Goal: Task Accomplishment & Management: Use online tool/utility

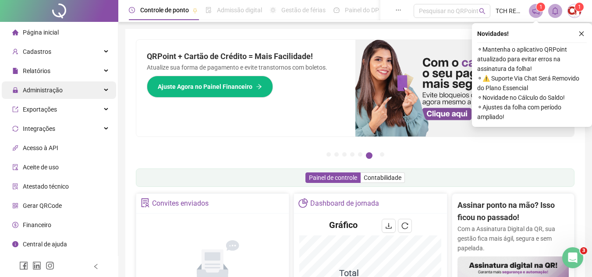
click at [66, 92] on div "Administração" at bounding box center [59, 90] width 114 height 18
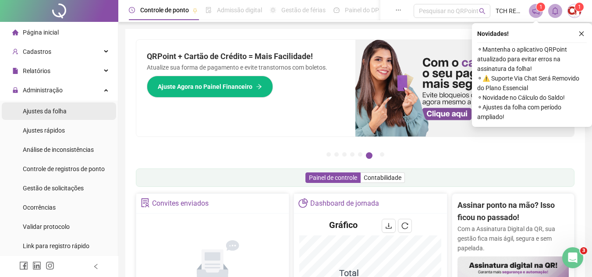
click at [77, 108] on li "Ajustes da folha" at bounding box center [59, 111] width 114 height 18
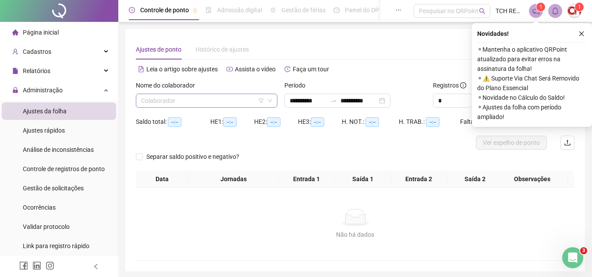
click at [168, 97] on input "search" at bounding box center [202, 100] width 123 height 13
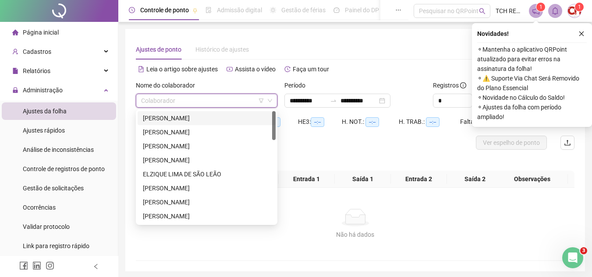
click at [184, 117] on div "[PERSON_NAME]" at bounding box center [206, 118] width 127 height 10
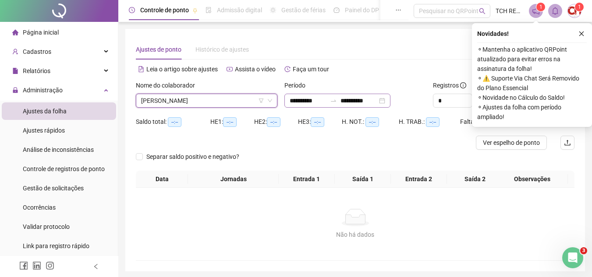
click at [390, 102] on div "**********" at bounding box center [337, 101] width 106 height 14
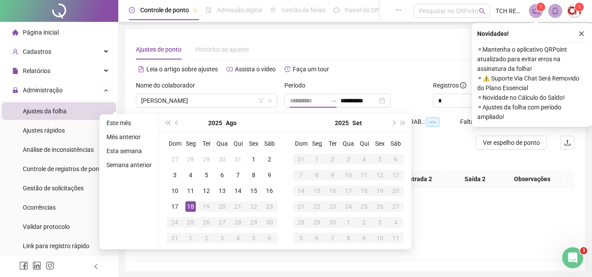
click at [190, 209] on div "18" at bounding box center [190, 206] width 11 height 11
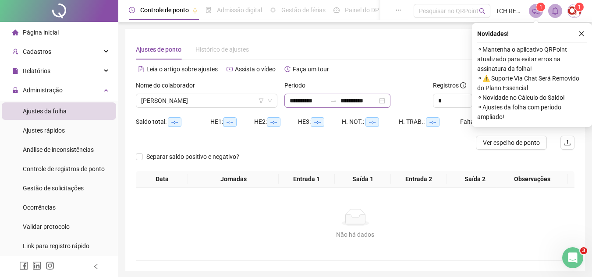
click at [390, 102] on div "**********" at bounding box center [337, 101] width 106 height 14
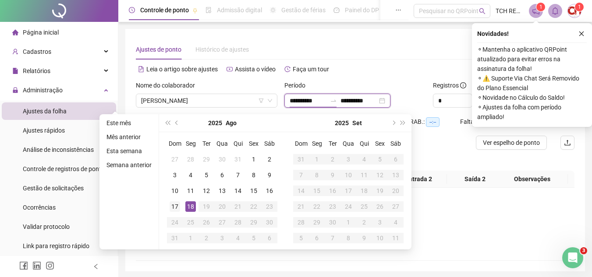
type input "**********"
click at [176, 208] on div "17" at bounding box center [174, 206] width 11 height 11
type input "**********"
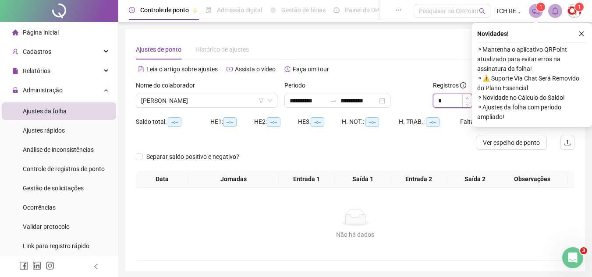
click at [468, 98] on icon "up" at bounding box center [467, 98] width 3 height 2
type input "*"
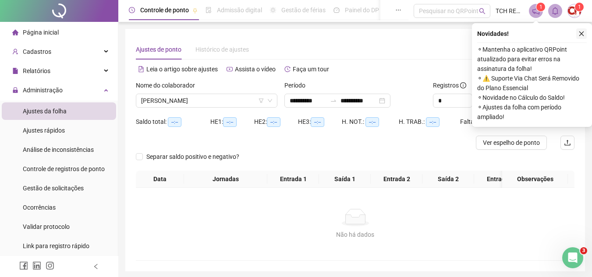
click at [580, 36] on icon "close" at bounding box center [581, 34] width 6 height 6
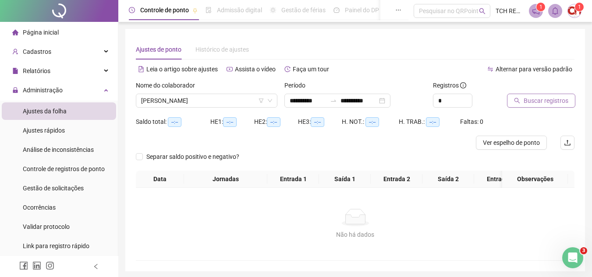
click at [557, 99] on span "Buscar registros" at bounding box center [545, 101] width 45 height 10
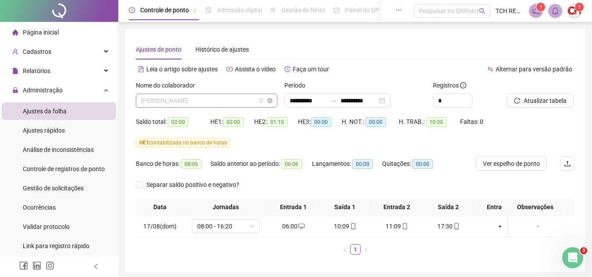
click at [212, 105] on span "[PERSON_NAME]" at bounding box center [206, 100] width 131 height 13
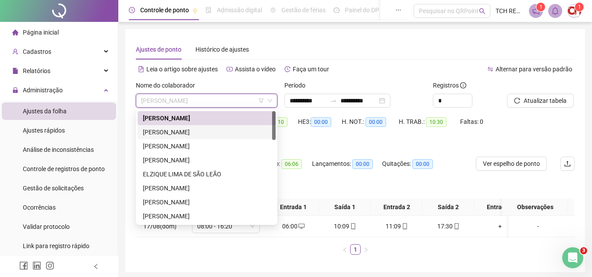
click at [198, 132] on div "[PERSON_NAME]" at bounding box center [206, 132] width 127 height 10
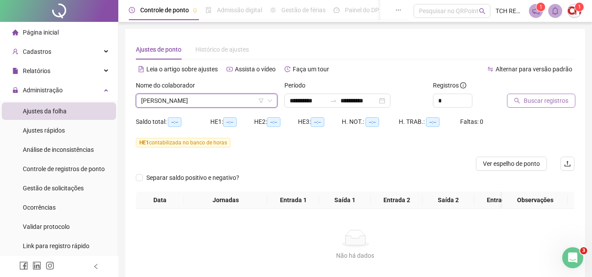
click at [548, 103] on span "Buscar registros" at bounding box center [545, 101] width 45 height 10
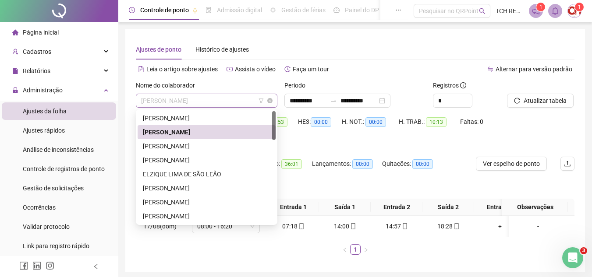
click at [235, 98] on span "[PERSON_NAME]" at bounding box center [206, 100] width 131 height 13
click at [197, 169] on div "ELZIQUE LIMA DE SÃO LEÃO" at bounding box center [207, 174] width 138 height 14
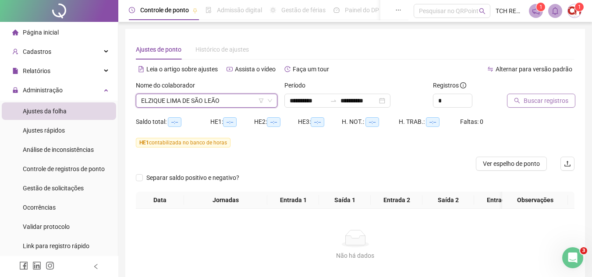
click at [524, 106] on button "Buscar registros" at bounding box center [541, 101] width 68 height 14
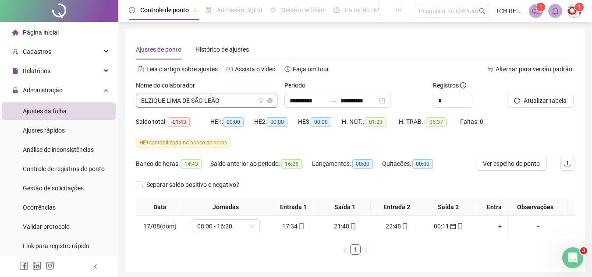
click at [226, 98] on span "ELZIQUE LIMA DE SÃO LEÃO" at bounding box center [206, 100] width 131 height 13
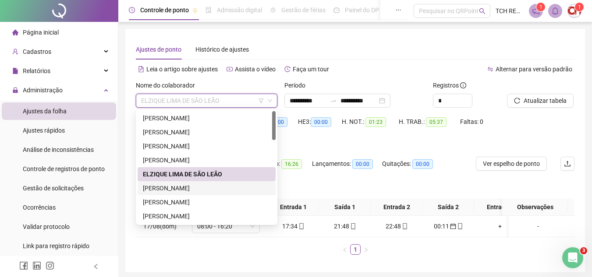
click at [202, 186] on div "[PERSON_NAME]" at bounding box center [206, 188] width 127 height 10
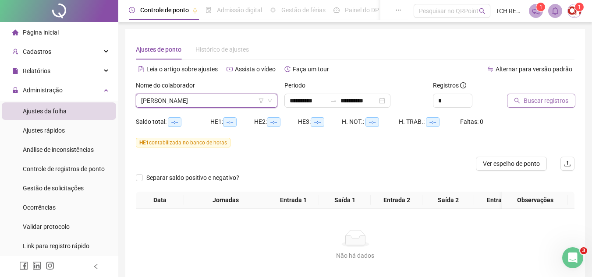
click at [526, 104] on span "Buscar registros" at bounding box center [545, 101] width 45 height 10
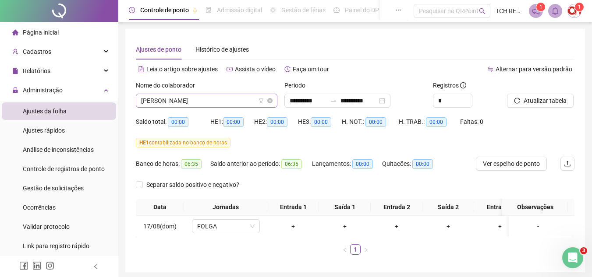
click at [232, 103] on span "[PERSON_NAME]" at bounding box center [206, 100] width 131 height 13
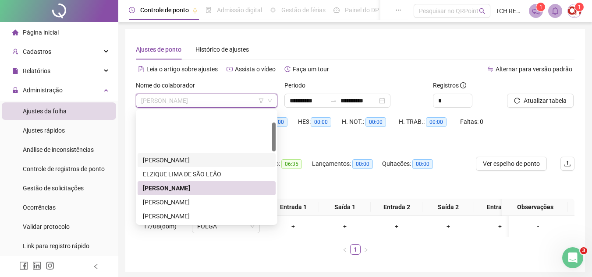
scroll to position [44, 0]
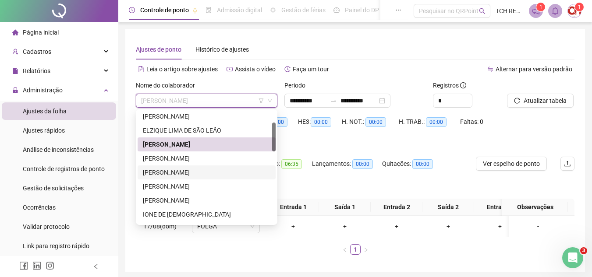
click at [182, 172] on div "[PERSON_NAME]" at bounding box center [206, 173] width 127 height 10
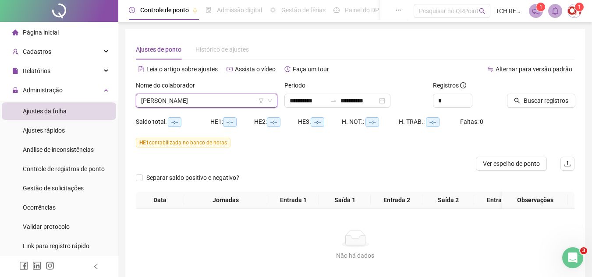
click at [539, 91] on div at bounding box center [530, 87] width 46 height 13
click at [540, 99] on span "Buscar registros" at bounding box center [545, 101] width 45 height 10
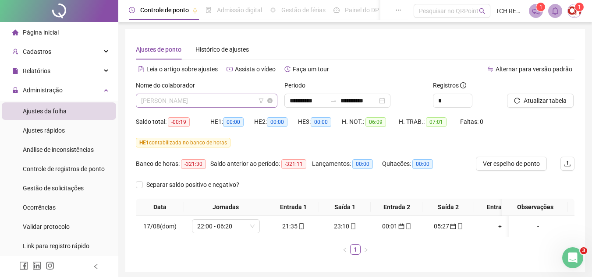
click at [234, 100] on span "[PERSON_NAME]" at bounding box center [206, 100] width 131 height 13
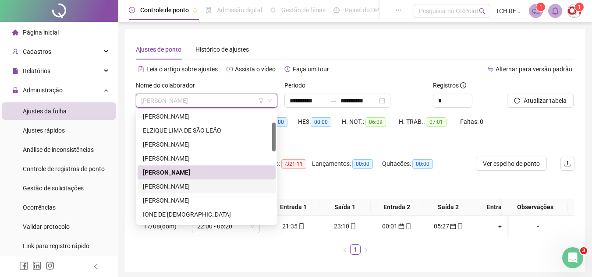
click at [204, 182] on div "[PERSON_NAME]" at bounding box center [206, 187] width 127 height 10
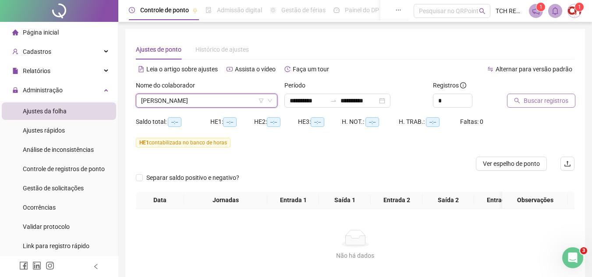
click at [562, 102] on span "Buscar registros" at bounding box center [545, 101] width 45 height 10
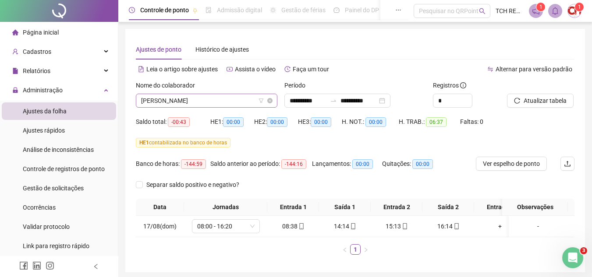
click at [224, 101] on span "[PERSON_NAME]" at bounding box center [206, 100] width 131 height 13
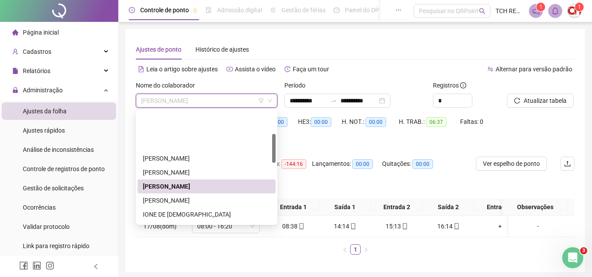
scroll to position [88, 0]
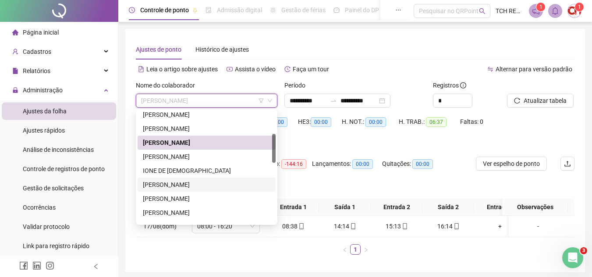
click at [213, 184] on div "[PERSON_NAME]" at bounding box center [206, 185] width 127 height 10
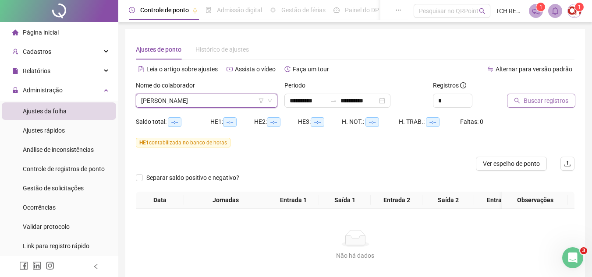
click at [555, 97] on span "Buscar registros" at bounding box center [545, 101] width 45 height 10
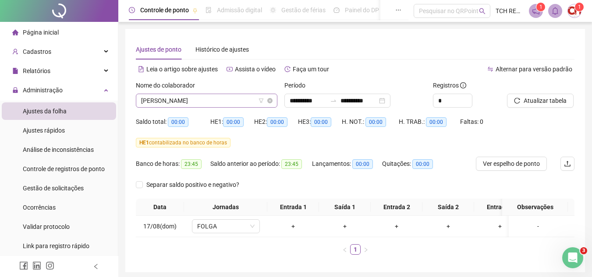
click at [236, 102] on span "[PERSON_NAME]" at bounding box center [206, 100] width 131 height 13
click at [208, 97] on span "[PERSON_NAME]" at bounding box center [206, 100] width 131 height 13
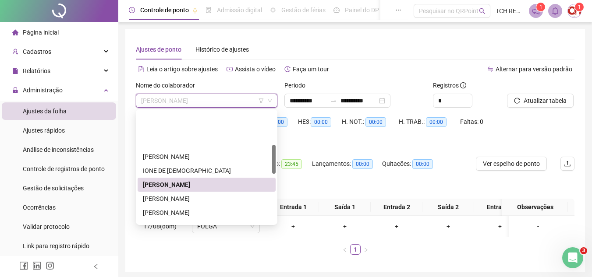
scroll to position [131, 0]
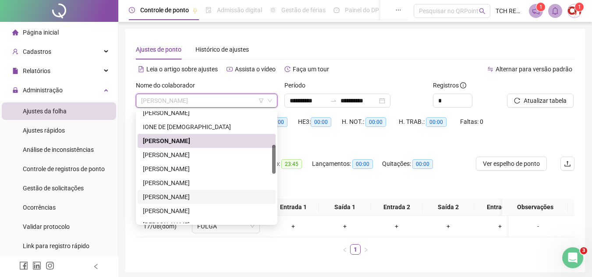
click at [198, 202] on div "[PERSON_NAME]" at bounding box center [207, 197] width 138 height 14
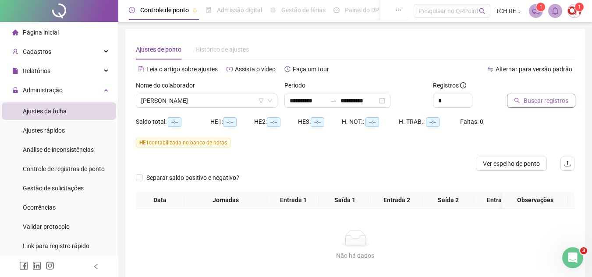
click at [534, 102] on span "Buscar registros" at bounding box center [545, 101] width 45 height 10
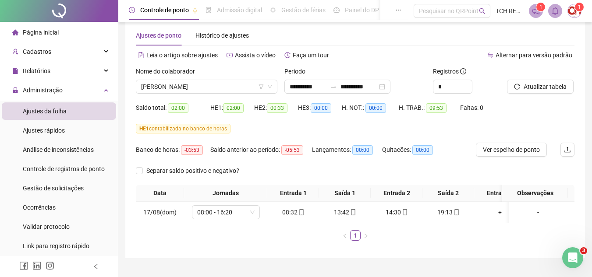
scroll to position [0, 0]
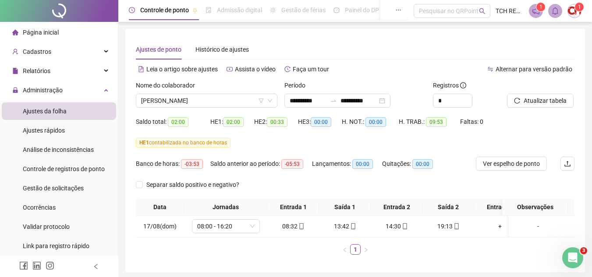
click at [243, 93] on div "Nome do colaborador" at bounding box center [206, 87] width 141 height 13
click at [236, 102] on span "[PERSON_NAME]" at bounding box center [206, 100] width 131 height 13
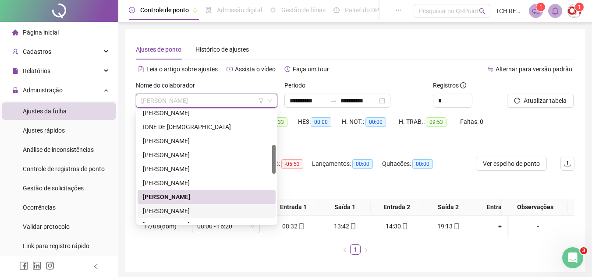
click at [207, 213] on div "[PERSON_NAME]" at bounding box center [206, 211] width 127 height 10
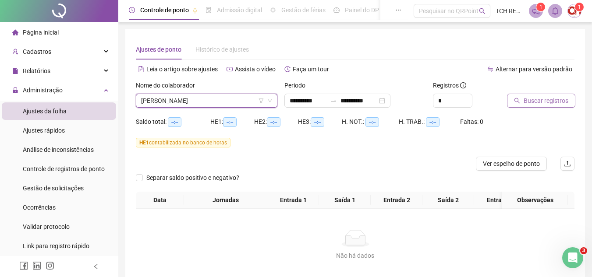
click at [528, 97] on span "Buscar registros" at bounding box center [545, 101] width 45 height 10
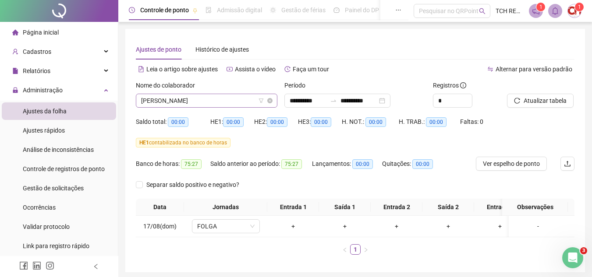
click at [201, 102] on span "[PERSON_NAME]" at bounding box center [206, 100] width 131 height 13
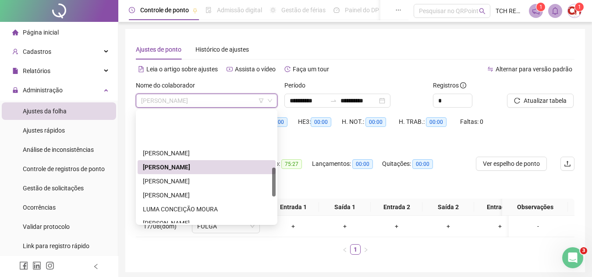
scroll to position [219, 0]
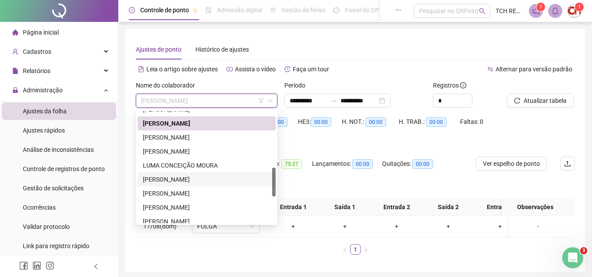
click at [189, 177] on div "[PERSON_NAME]" at bounding box center [206, 180] width 127 height 10
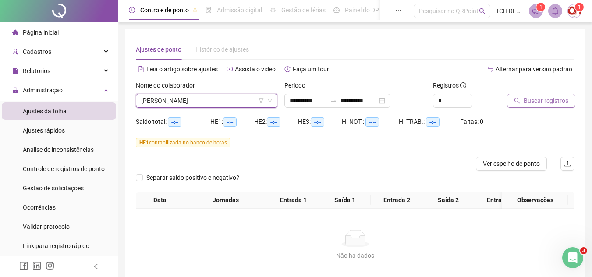
click at [543, 99] on span "Buscar registros" at bounding box center [545, 101] width 45 height 10
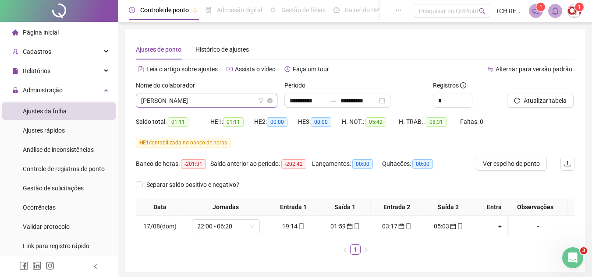
click at [223, 100] on span "[PERSON_NAME]" at bounding box center [206, 100] width 131 height 13
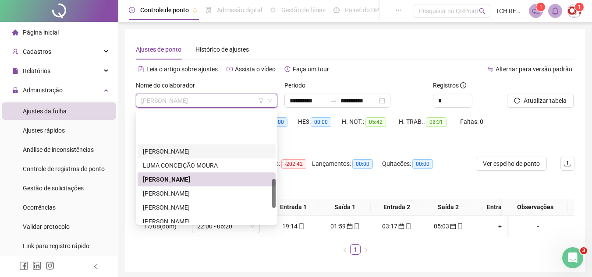
scroll to position [263, 0]
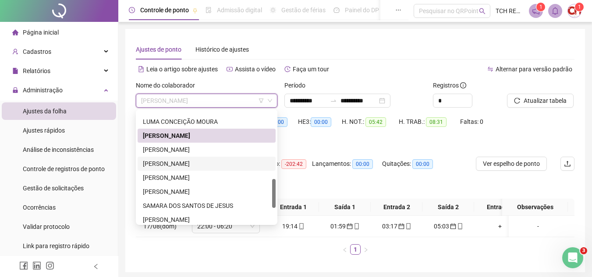
click at [212, 162] on div "[PERSON_NAME]" at bounding box center [206, 164] width 127 height 10
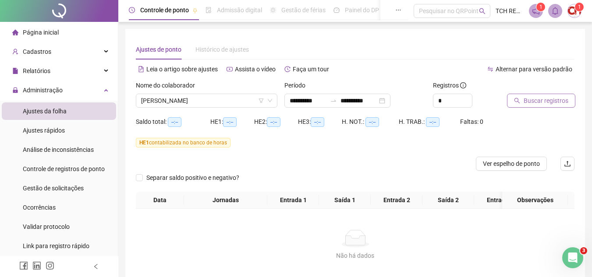
click at [549, 97] on span "Buscar registros" at bounding box center [545, 101] width 45 height 10
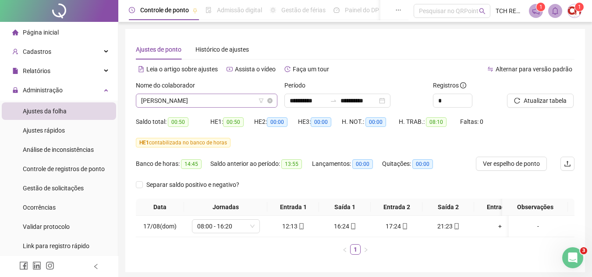
click at [231, 107] on span "[PERSON_NAME]" at bounding box center [206, 100] width 131 height 13
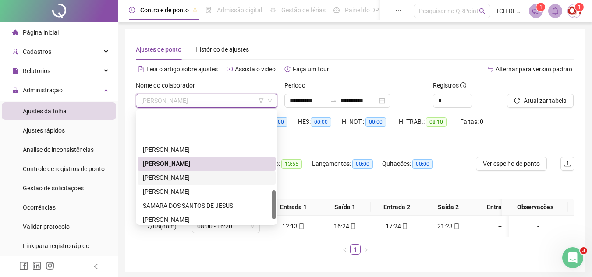
scroll to position [307, 0]
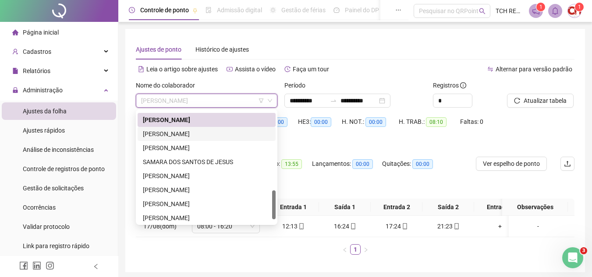
click at [194, 131] on div "[PERSON_NAME]" at bounding box center [206, 134] width 127 height 10
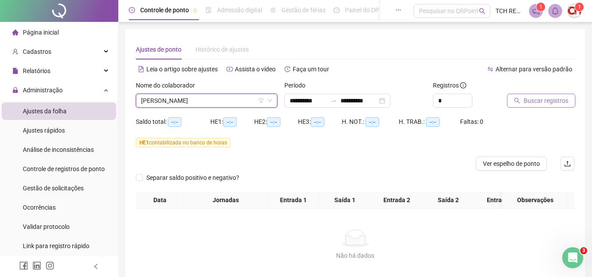
click at [528, 96] on span "Buscar registros" at bounding box center [545, 101] width 45 height 10
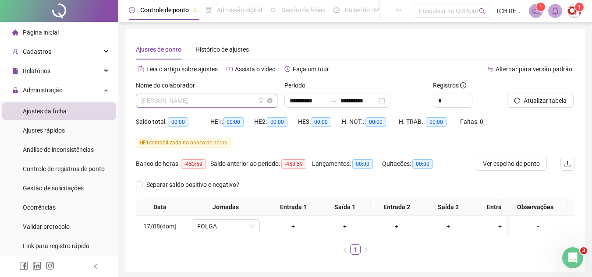
click at [230, 102] on span "[PERSON_NAME]" at bounding box center [206, 100] width 131 height 13
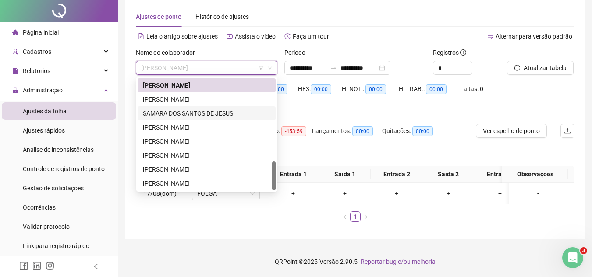
scroll to position [39, 0]
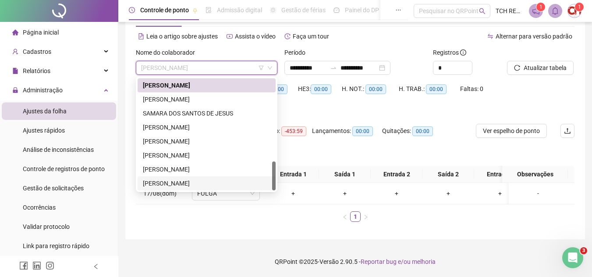
click at [189, 179] on div "[PERSON_NAME]" at bounding box center [206, 184] width 127 height 10
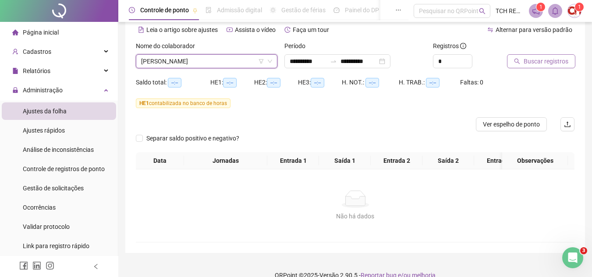
click at [541, 62] on span "Buscar registros" at bounding box center [545, 61] width 45 height 10
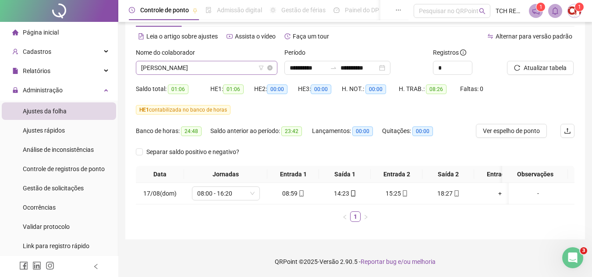
click at [201, 62] on span "[PERSON_NAME]" at bounding box center [206, 67] width 131 height 13
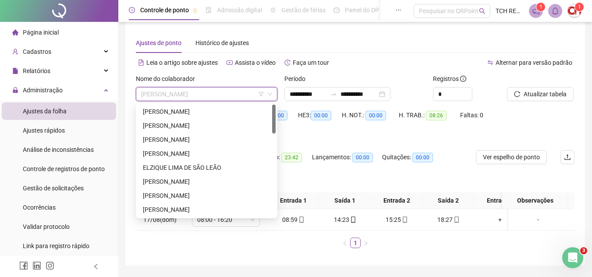
scroll to position [0, 0]
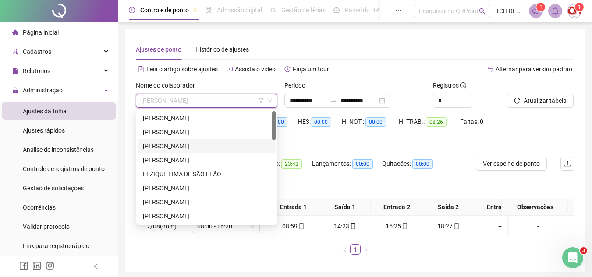
click at [183, 144] on div "[PERSON_NAME]" at bounding box center [206, 146] width 127 height 10
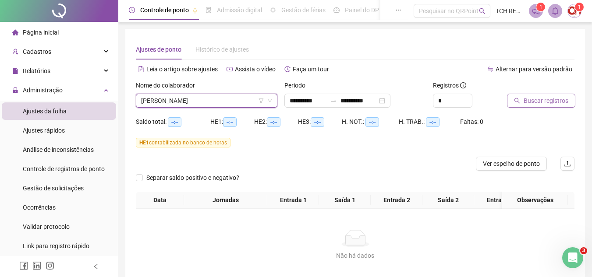
click at [553, 100] on span "Buscar registros" at bounding box center [545, 101] width 45 height 10
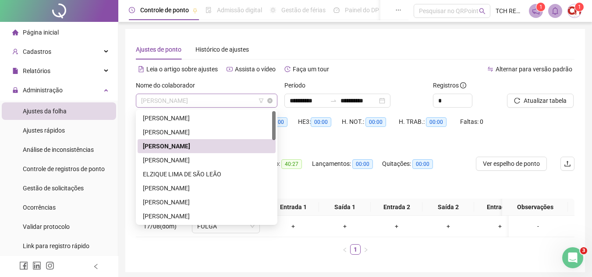
click at [239, 101] on span "[PERSON_NAME]" at bounding box center [206, 100] width 131 height 13
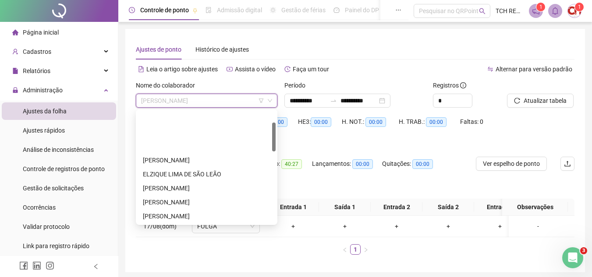
scroll to position [44, 0]
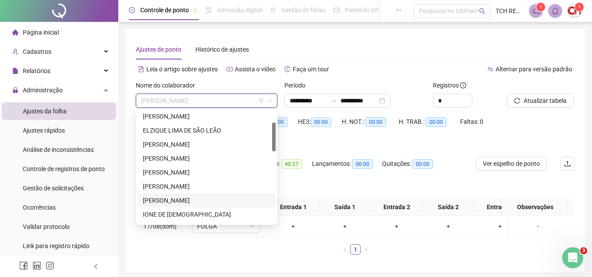
click at [209, 198] on div "[PERSON_NAME]" at bounding box center [206, 201] width 127 height 10
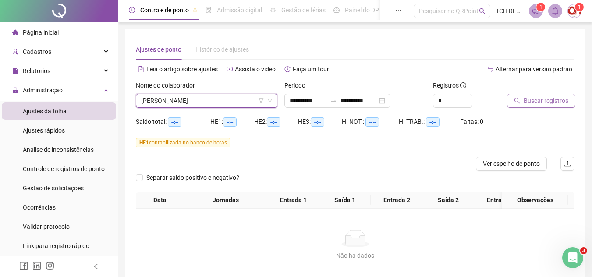
click at [544, 99] on span "Buscar registros" at bounding box center [545, 101] width 45 height 10
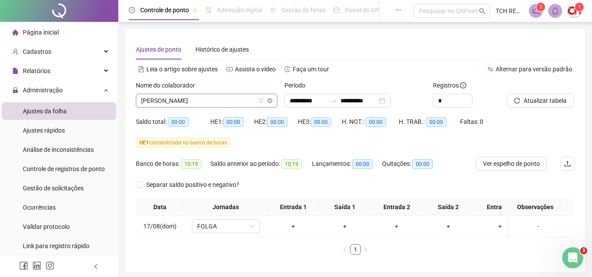
click at [233, 100] on span "[PERSON_NAME]" at bounding box center [206, 100] width 131 height 13
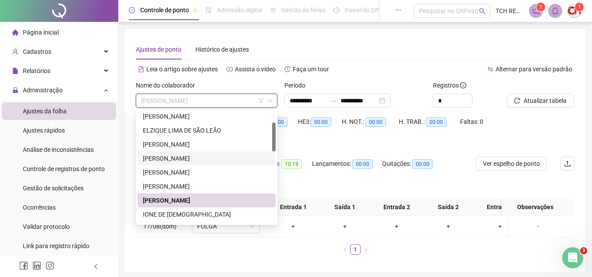
scroll to position [88, 0]
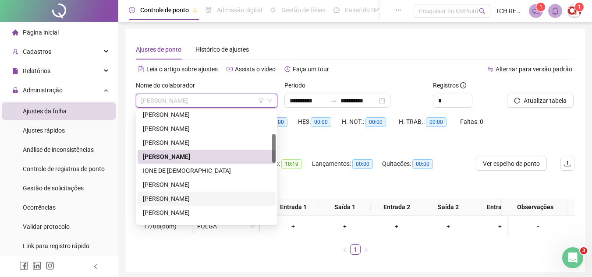
click at [194, 198] on div "[PERSON_NAME]" at bounding box center [206, 199] width 127 height 10
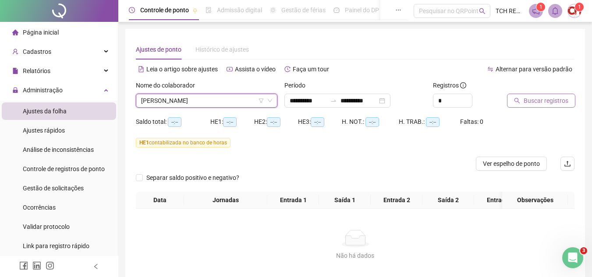
click at [544, 100] on span "Buscar registros" at bounding box center [545, 101] width 45 height 10
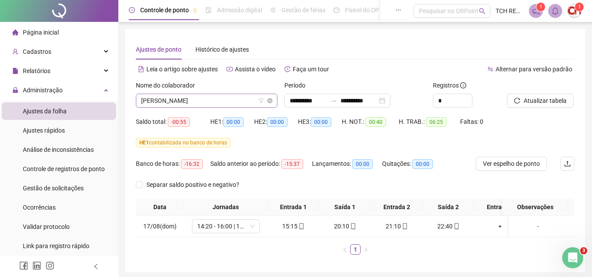
click at [216, 97] on span "[PERSON_NAME]" at bounding box center [206, 100] width 131 height 13
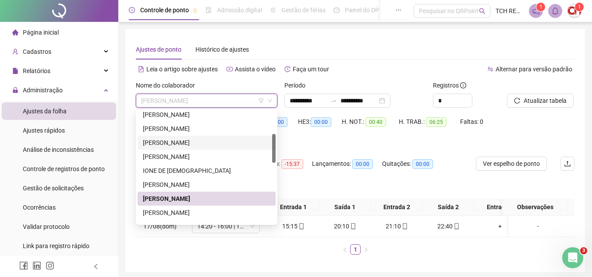
scroll to position [131, 0]
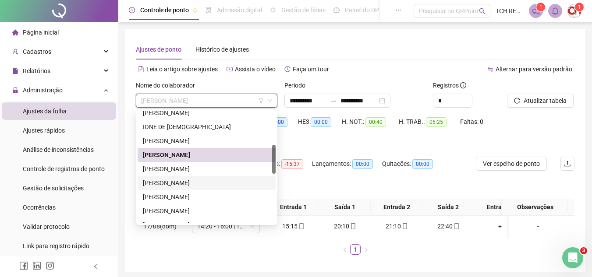
click at [201, 181] on div "[PERSON_NAME]" at bounding box center [206, 183] width 127 height 10
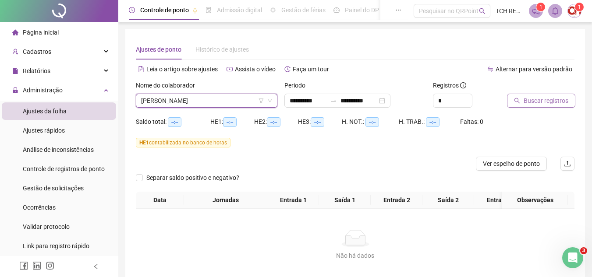
click at [521, 101] on button "Buscar registros" at bounding box center [541, 101] width 68 height 14
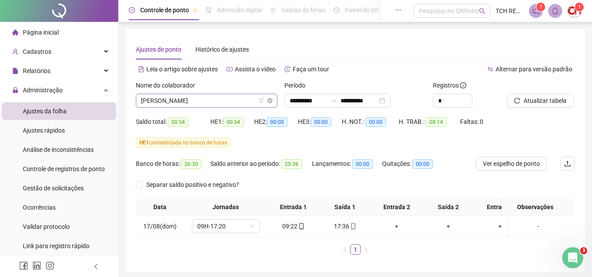
click at [240, 100] on span "[PERSON_NAME]" at bounding box center [206, 100] width 131 height 13
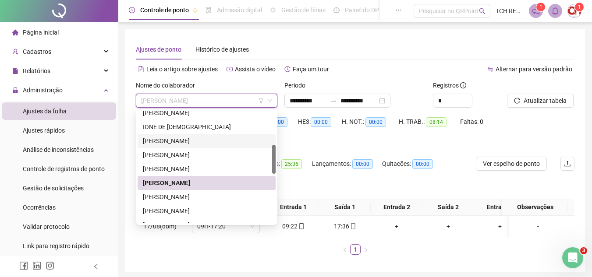
scroll to position [175, 0]
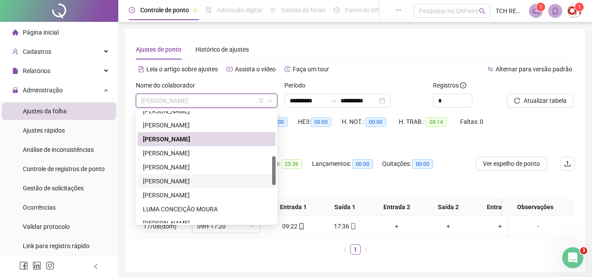
click at [212, 181] on div "[PERSON_NAME]" at bounding box center [206, 181] width 127 height 10
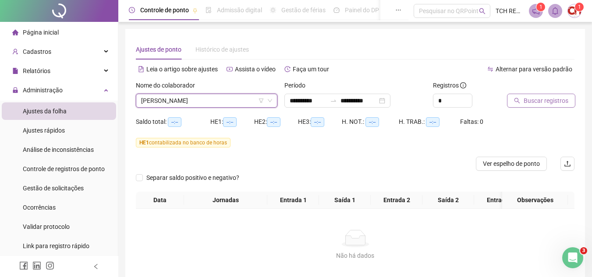
click at [529, 97] on span "Buscar registros" at bounding box center [545, 101] width 45 height 10
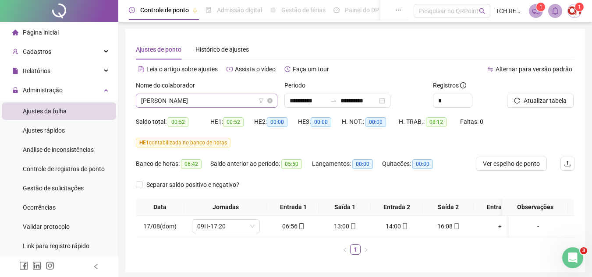
click at [237, 101] on span "[PERSON_NAME]" at bounding box center [206, 100] width 131 height 13
click at [204, 103] on span "[PERSON_NAME]" at bounding box center [206, 100] width 131 height 13
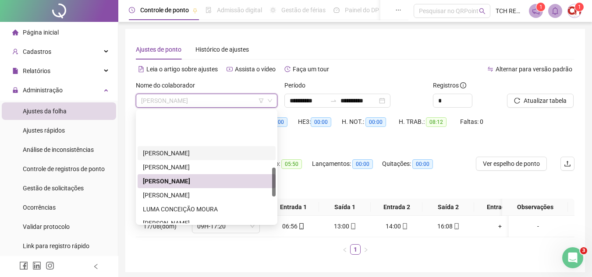
scroll to position [219, 0]
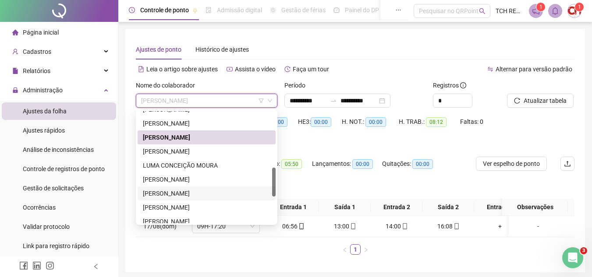
drag, startPoint x: 207, startPoint y: 193, endPoint x: 220, endPoint y: 192, distance: 12.7
click at [207, 193] on div "[PERSON_NAME]" at bounding box center [206, 194] width 127 height 10
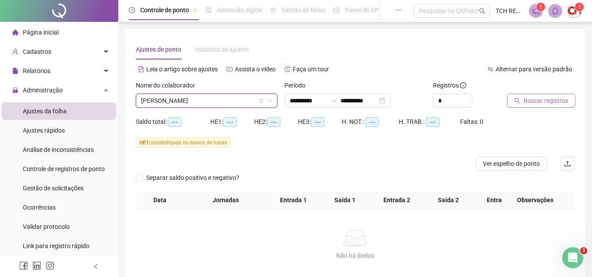
click at [529, 99] on span "Buscar registros" at bounding box center [545, 101] width 45 height 10
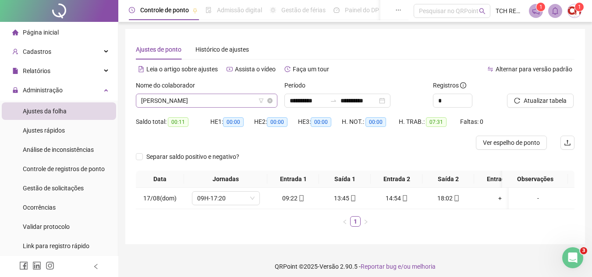
click at [235, 97] on span "[PERSON_NAME]" at bounding box center [206, 100] width 131 height 13
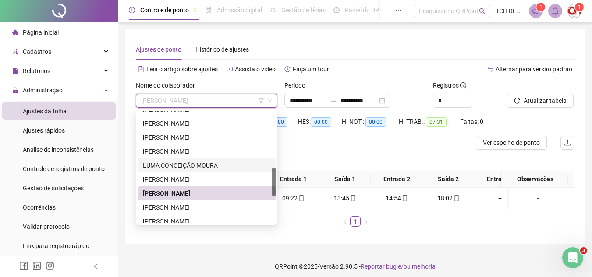
scroll to position [322, 0]
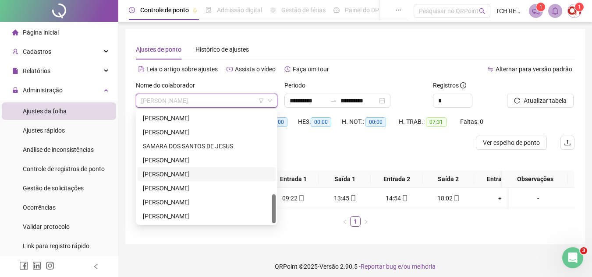
click at [184, 167] on div "[PERSON_NAME]" at bounding box center [207, 160] width 138 height 14
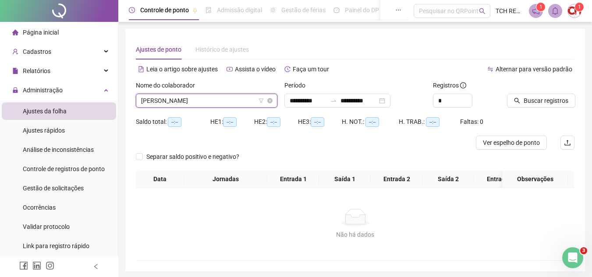
click at [199, 95] on span "[PERSON_NAME]" at bounding box center [206, 100] width 131 height 13
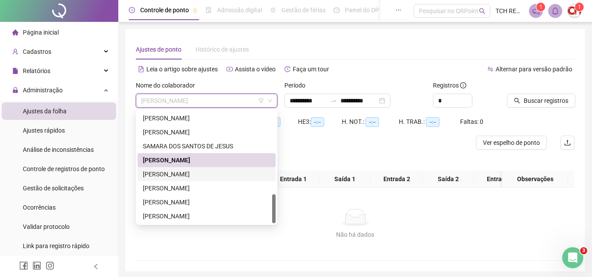
click at [218, 169] on div "[PERSON_NAME]" at bounding box center [206, 174] width 127 height 10
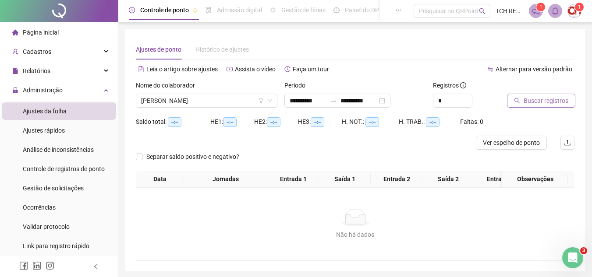
click at [532, 103] on span "Buscar registros" at bounding box center [545, 101] width 45 height 10
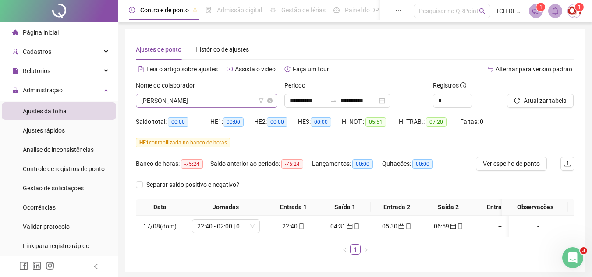
click at [222, 97] on span "[PERSON_NAME]" at bounding box center [206, 100] width 131 height 13
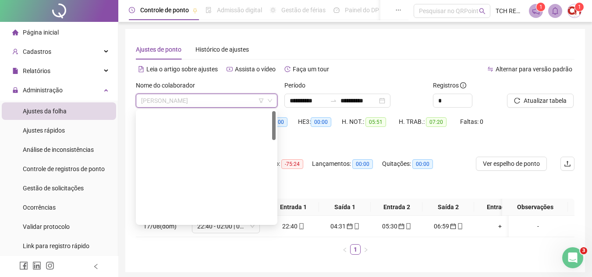
scroll to position [0, 0]
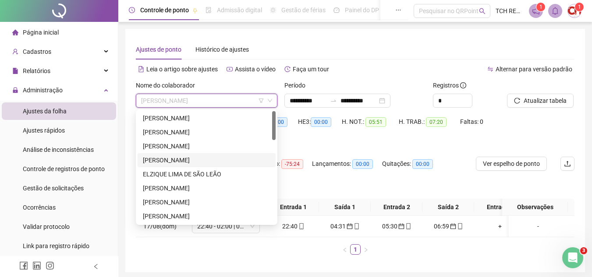
click at [201, 156] on div "[PERSON_NAME]" at bounding box center [206, 160] width 127 height 10
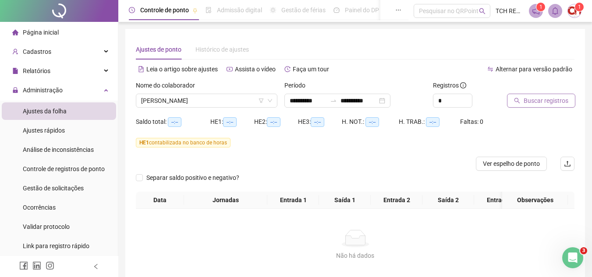
click at [552, 100] on span "Buscar registros" at bounding box center [545, 101] width 45 height 10
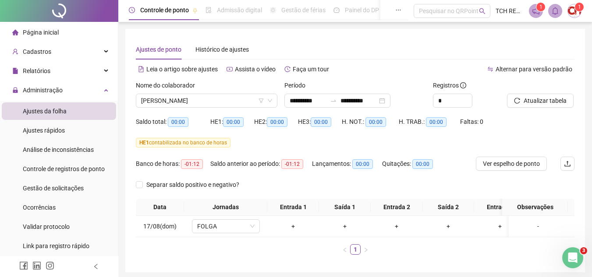
click at [239, 91] on div "Nome do colaborador" at bounding box center [206, 87] width 141 height 13
click at [236, 98] on span "[PERSON_NAME]" at bounding box center [206, 100] width 131 height 13
click at [390, 101] on div "**********" at bounding box center [337, 101] width 106 height 14
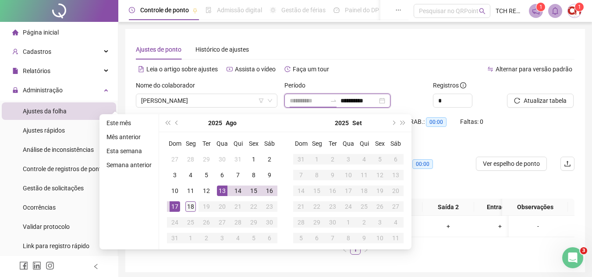
type input "**********"
click at [183, 207] on td "18" at bounding box center [191, 207] width 16 height 16
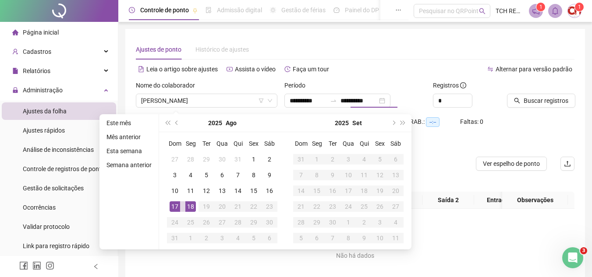
type input "**********"
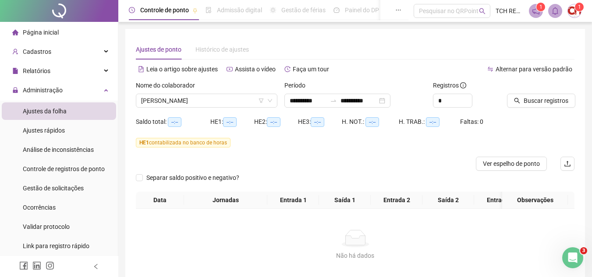
click at [555, 92] on div "Buscar registros" at bounding box center [540, 94] width 67 height 27
click at [545, 96] on span "Buscar registros" at bounding box center [545, 101] width 45 height 10
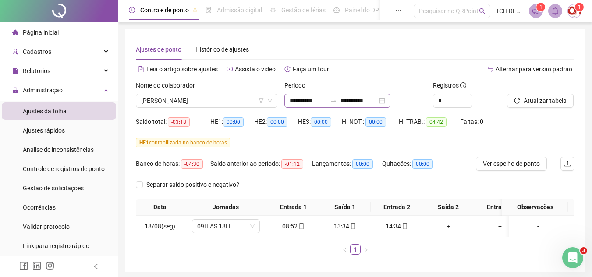
click at [390, 97] on div "**********" at bounding box center [337, 101] width 106 height 14
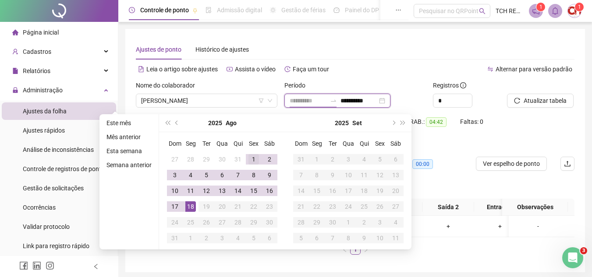
type input "**********"
click at [250, 158] on div "1" at bounding box center [253, 159] width 11 height 11
type input "**********"
click at [190, 206] on div "18" at bounding box center [190, 206] width 11 height 11
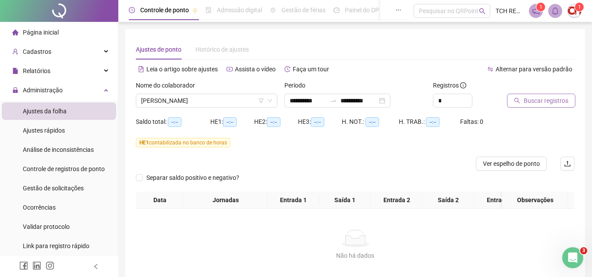
click at [526, 102] on span "Buscar registros" at bounding box center [545, 101] width 45 height 10
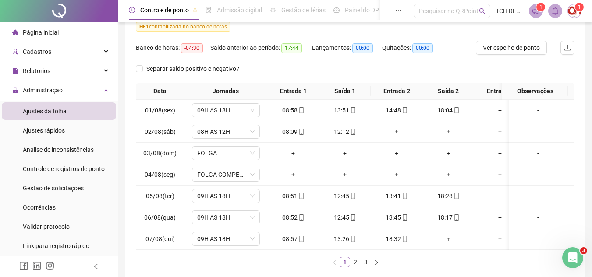
scroll to position [131, 0]
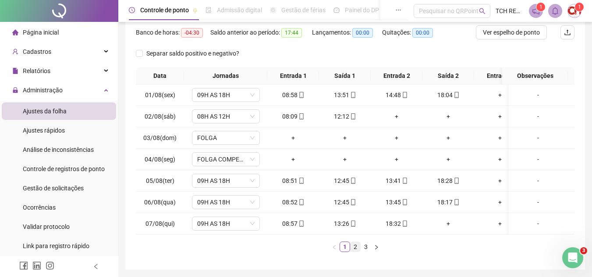
click at [356, 252] on link "2" at bounding box center [355, 247] width 10 height 10
click at [366, 252] on link "3" at bounding box center [366, 247] width 10 height 10
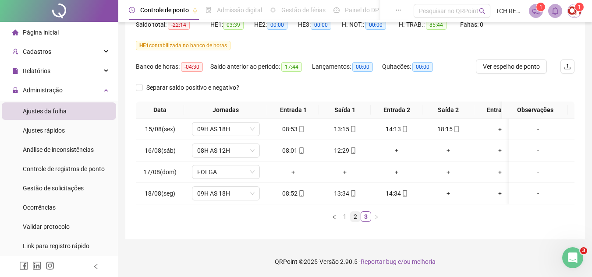
click at [352, 215] on link "2" at bounding box center [355, 217] width 10 height 10
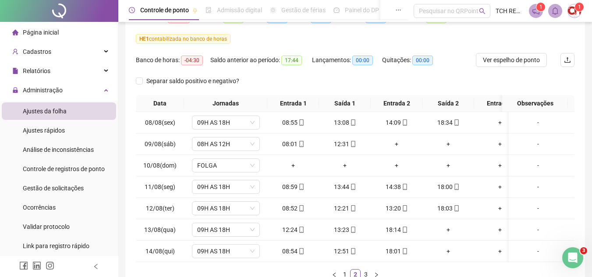
scroll to position [148, 0]
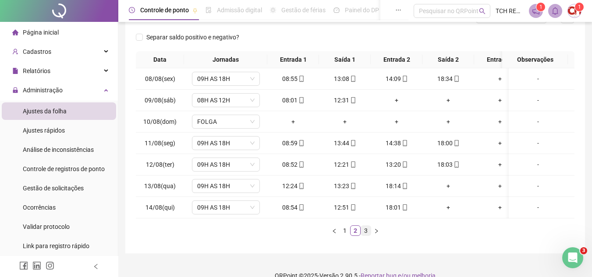
click at [363, 236] on link "3" at bounding box center [366, 231] width 10 height 10
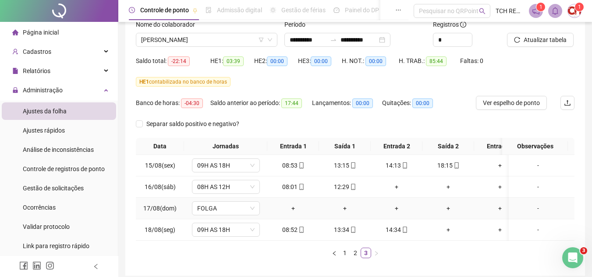
scroll to position [16, 0]
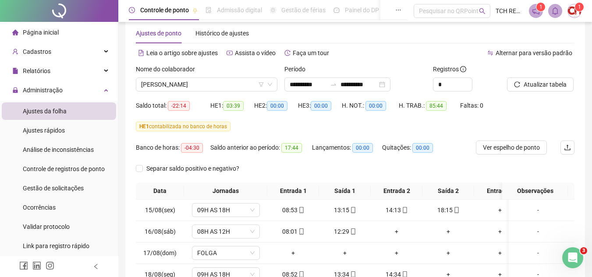
click at [223, 73] on div "Nome do colaborador" at bounding box center [206, 70] width 141 height 13
click at [229, 83] on span "[PERSON_NAME]" at bounding box center [206, 84] width 131 height 13
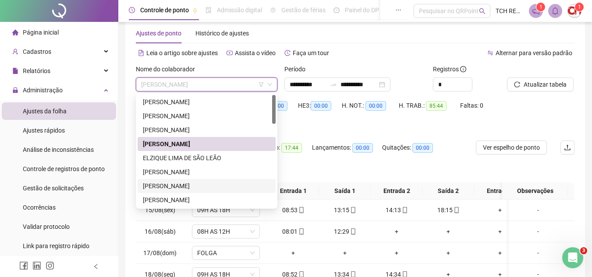
click at [196, 183] on div "[PERSON_NAME]" at bounding box center [206, 186] width 127 height 10
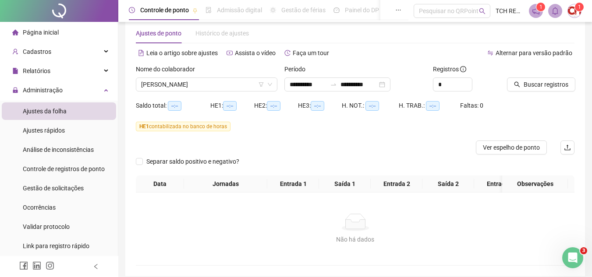
click at [545, 77] on div at bounding box center [530, 70] width 46 height 13
click at [545, 84] on span "Buscar registros" at bounding box center [545, 85] width 45 height 10
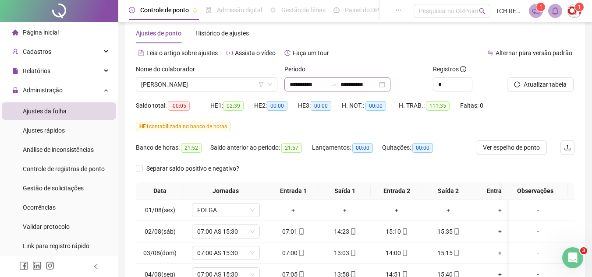
click at [390, 84] on div "**********" at bounding box center [337, 85] width 106 height 14
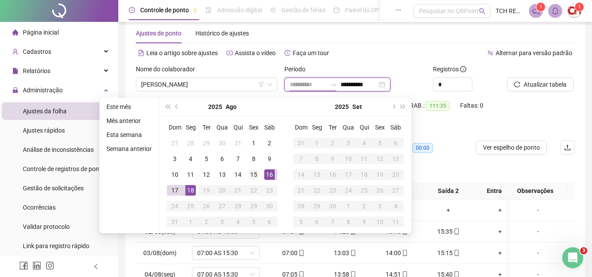
type input "**********"
click at [254, 177] on div "15" at bounding box center [253, 174] width 11 height 11
type input "**********"
click at [191, 190] on div "18" at bounding box center [190, 190] width 11 height 11
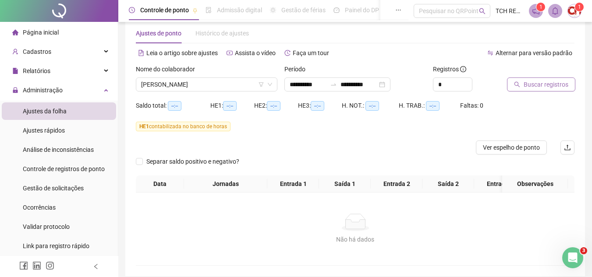
click at [530, 82] on span "Buscar registros" at bounding box center [545, 85] width 45 height 10
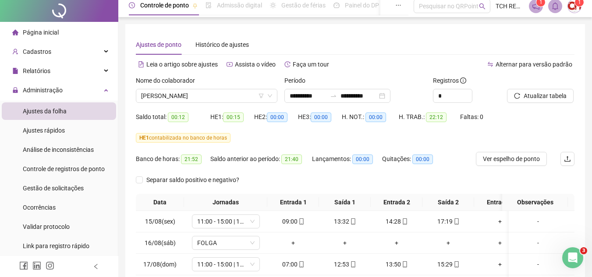
scroll to position [0, 0]
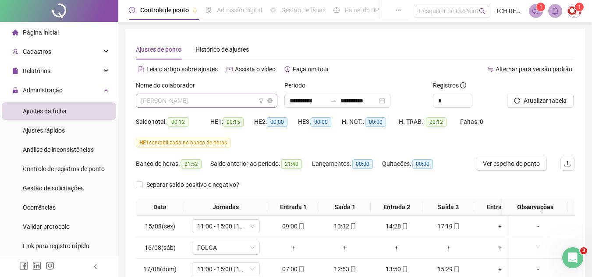
click at [227, 95] on span "[PERSON_NAME]" at bounding box center [206, 100] width 131 height 13
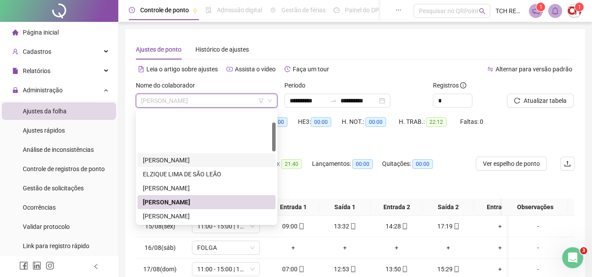
scroll to position [44, 0]
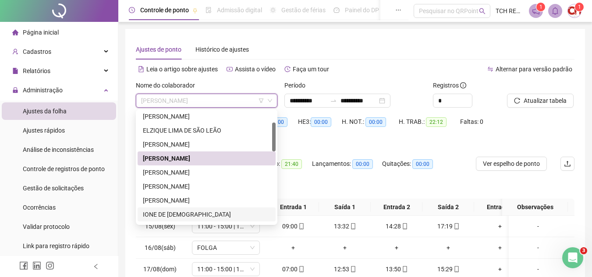
click at [186, 211] on div "IONE DE [DEMOGRAPHIC_DATA]" at bounding box center [206, 215] width 127 height 10
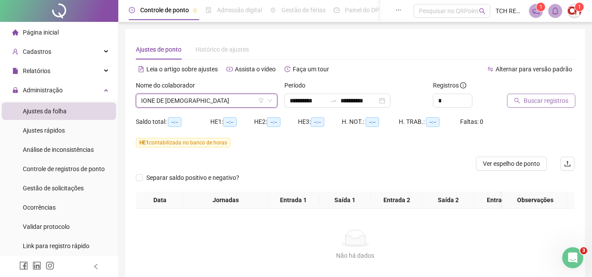
click at [520, 96] on button "Buscar registros" at bounding box center [541, 101] width 68 height 14
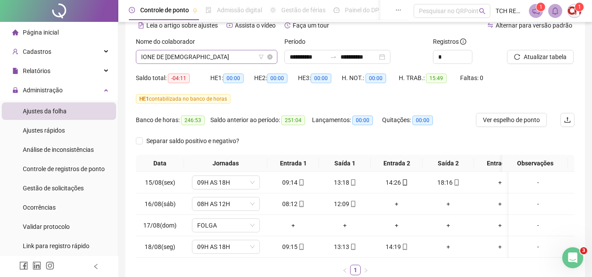
click at [218, 51] on span "IONE DE [DEMOGRAPHIC_DATA]" at bounding box center [206, 56] width 131 height 13
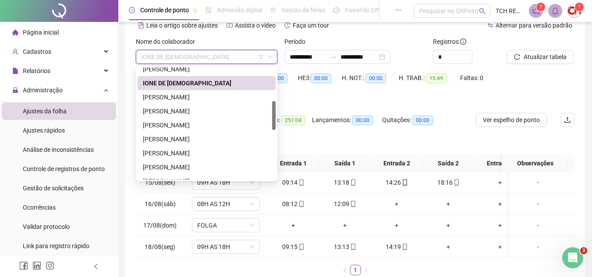
scroll to position [131, 0]
click at [193, 123] on div "[PERSON_NAME]" at bounding box center [206, 125] width 127 height 10
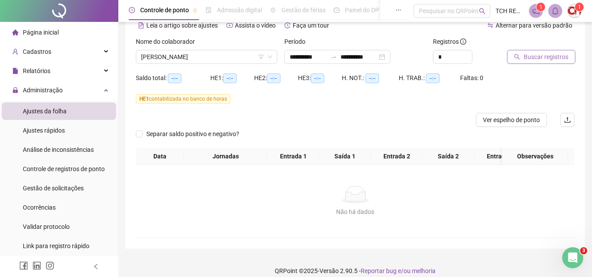
click at [534, 63] on button "Buscar registros" at bounding box center [541, 57] width 68 height 14
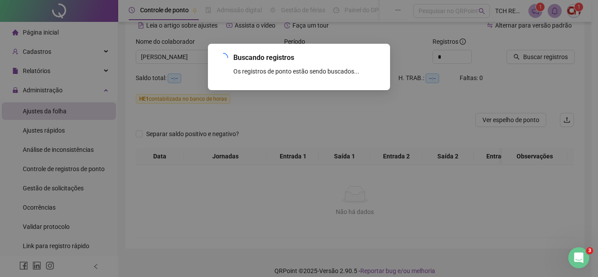
click at [536, 57] on div "Buscando registros Os registros de ponto estão sendo buscados... OK" at bounding box center [299, 138] width 598 height 277
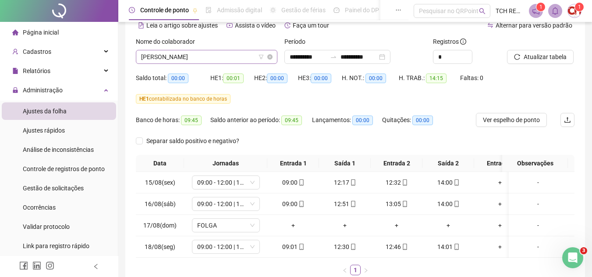
click at [238, 60] on span "[PERSON_NAME]" at bounding box center [206, 56] width 131 height 13
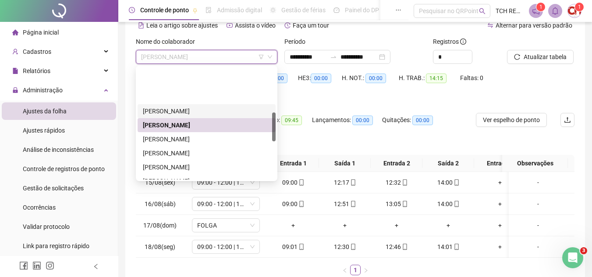
scroll to position [175, 0]
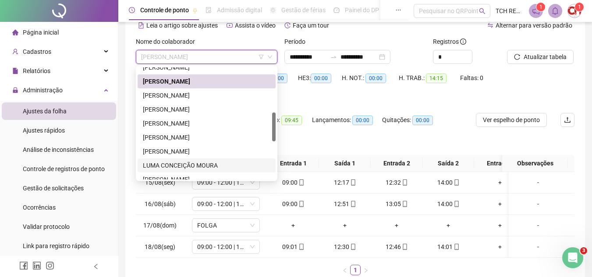
click at [202, 161] on div "LUMA CONCEIÇÃO MOURA" at bounding box center [206, 166] width 127 height 10
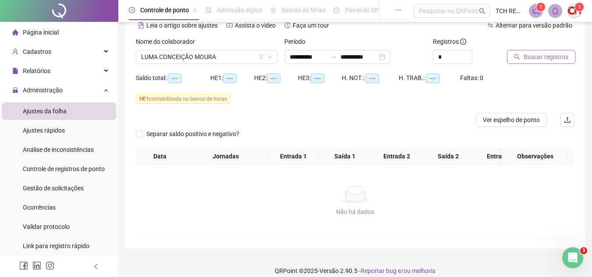
click at [541, 62] on button "Buscar registros" at bounding box center [541, 57] width 68 height 14
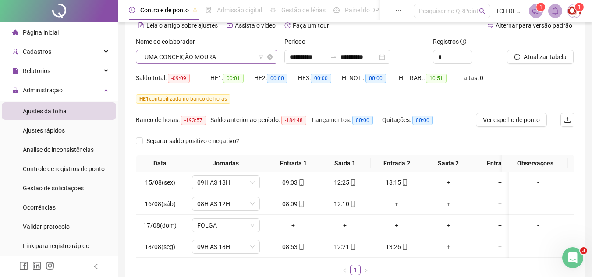
click at [250, 52] on span "LUMA CONCEIÇÃO MOURA" at bounding box center [206, 56] width 131 height 13
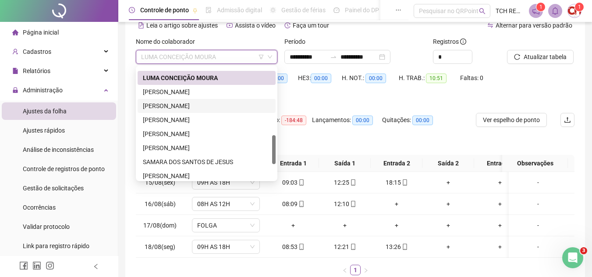
scroll to position [307, 0]
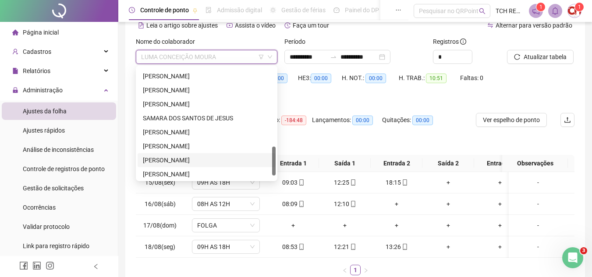
click at [201, 157] on div "[PERSON_NAME]" at bounding box center [206, 160] width 127 height 10
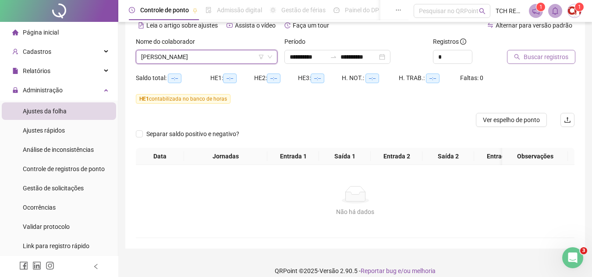
click at [529, 58] on span "Buscar registros" at bounding box center [545, 57] width 45 height 10
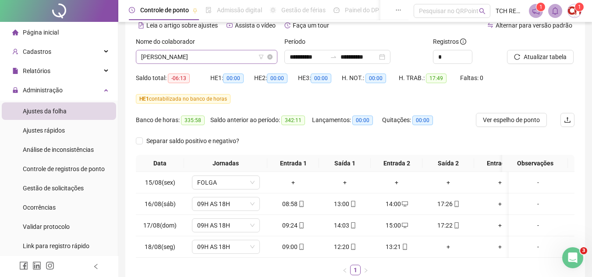
click at [240, 57] on span "[PERSON_NAME]" at bounding box center [206, 56] width 131 height 13
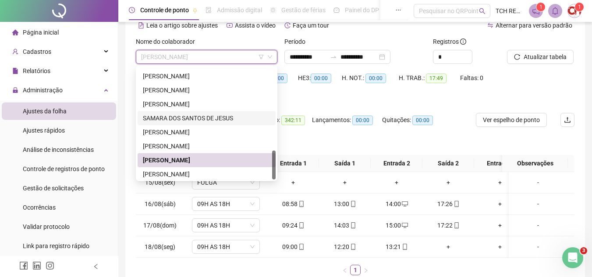
scroll to position [322, 0]
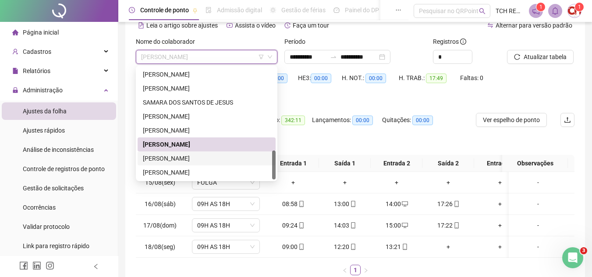
click at [219, 155] on div "[PERSON_NAME]" at bounding box center [206, 159] width 127 height 10
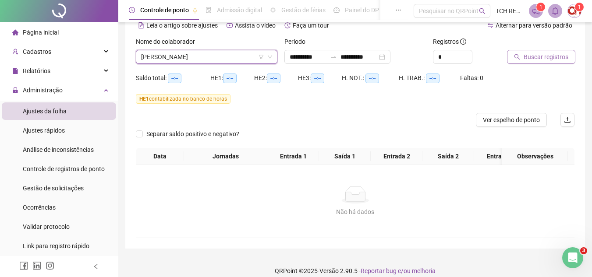
click at [551, 58] on span "Buscar registros" at bounding box center [545, 57] width 45 height 10
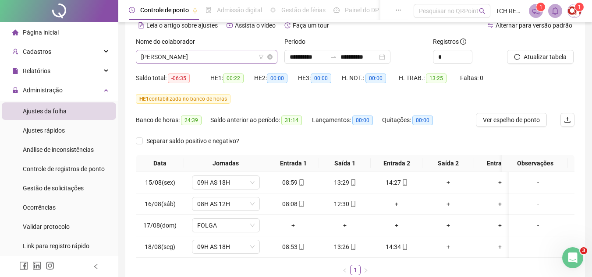
click at [222, 56] on span "[PERSON_NAME]" at bounding box center [206, 56] width 131 height 13
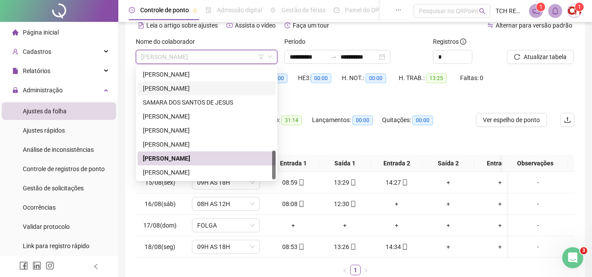
click at [188, 89] on div "[PERSON_NAME]" at bounding box center [206, 89] width 127 height 10
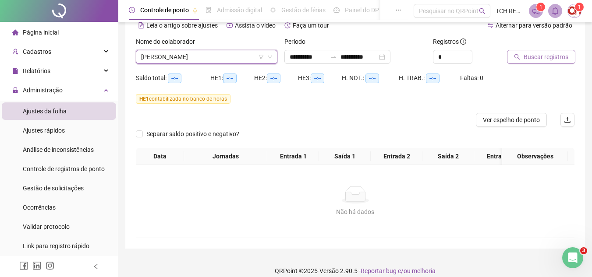
click at [547, 52] on button "Buscar registros" at bounding box center [541, 57] width 68 height 14
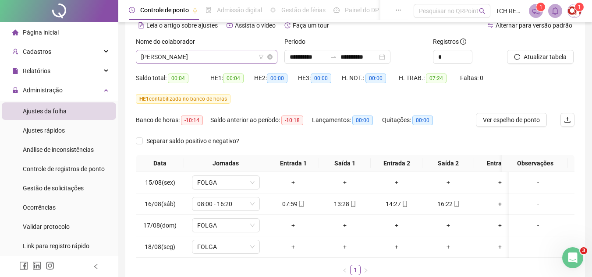
click at [212, 57] on span "[PERSON_NAME]" at bounding box center [206, 56] width 131 height 13
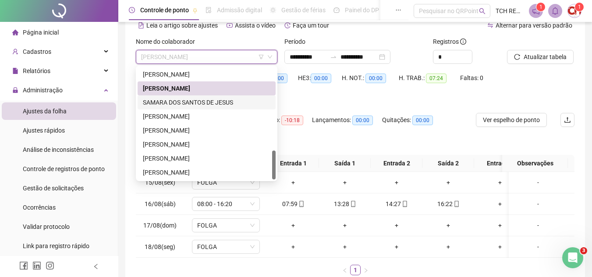
click at [212, 109] on div "SAMARA DOS SANTOS DE JESUS" at bounding box center [207, 102] width 138 height 14
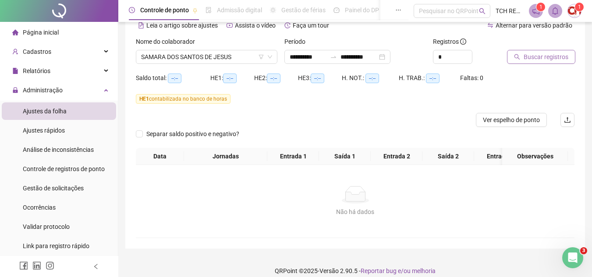
click at [533, 50] on button "Buscar registros" at bounding box center [541, 57] width 68 height 14
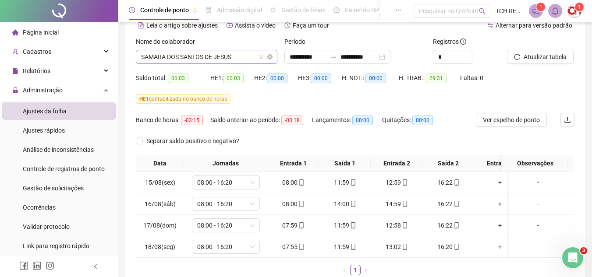
click at [242, 59] on span "SAMARA DOS SANTOS DE JESUS" at bounding box center [206, 56] width 131 height 13
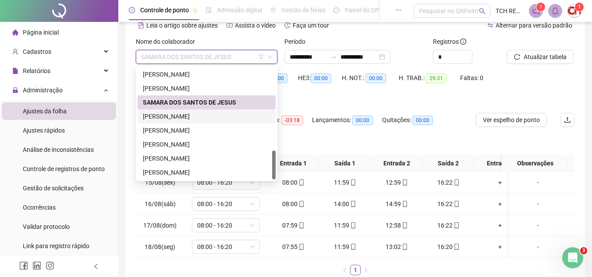
click at [202, 118] on div "[PERSON_NAME]" at bounding box center [206, 117] width 127 height 10
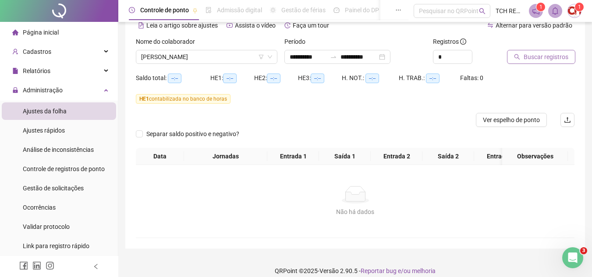
drag, startPoint x: 557, startPoint y: 47, endPoint x: 556, endPoint y: 53, distance: 5.7
click at [556, 51] on div "Buscar registros" at bounding box center [540, 50] width 67 height 27
click at [556, 53] on span "Buscar registros" at bounding box center [545, 57] width 45 height 10
